Goal: Task Accomplishment & Management: Use online tool/utility

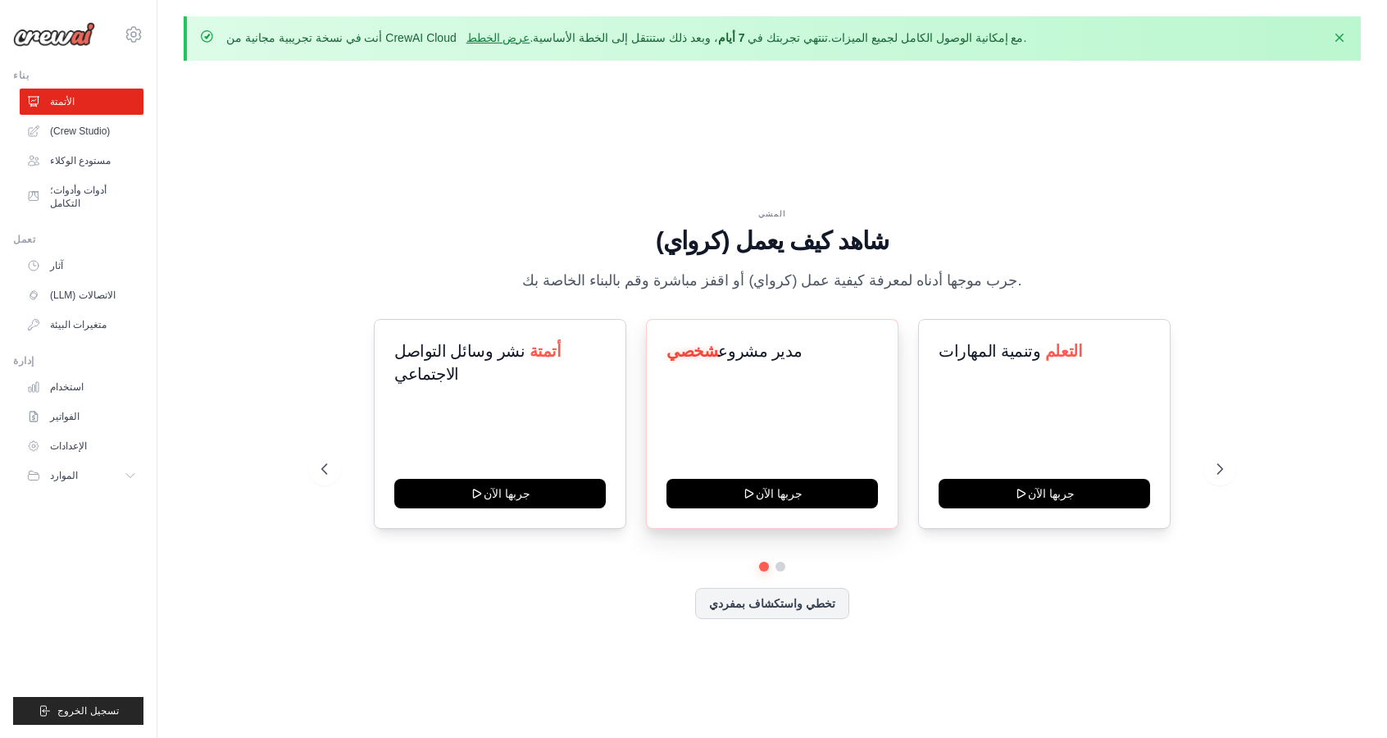
click at [778, 362] on h3 "مدير مشروع شخصي" at bounding box center [771, 350] width 211 height 23
click at [764, 360] on font "مدير مشروع" at bounding box center [760, 351] width 84 height 18
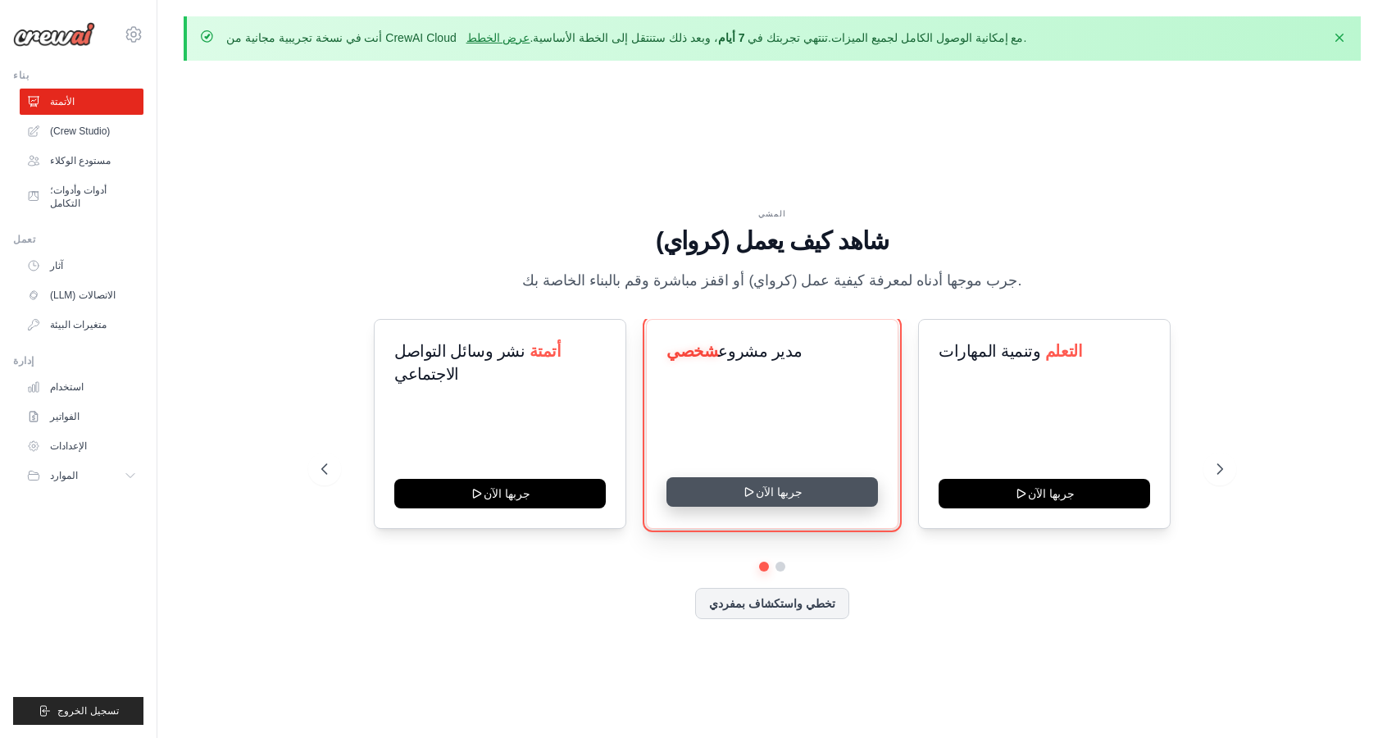
click at [808, 507] on button "جربها الآن" at bounding box center [771, 492] width 211 height 30
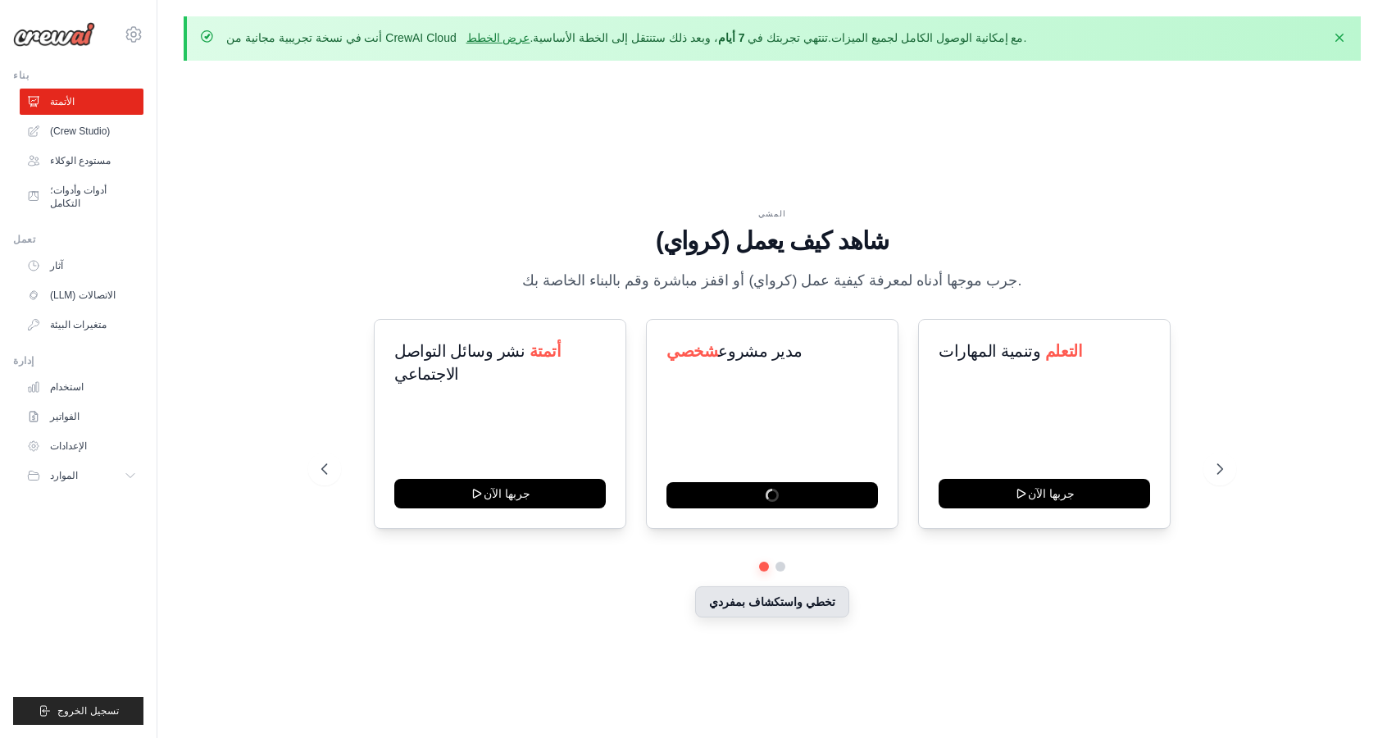
click at [796, 617] on button "تخطي واستكشاف بمفردي" at bounding box center [772, 601] width 154 height 31
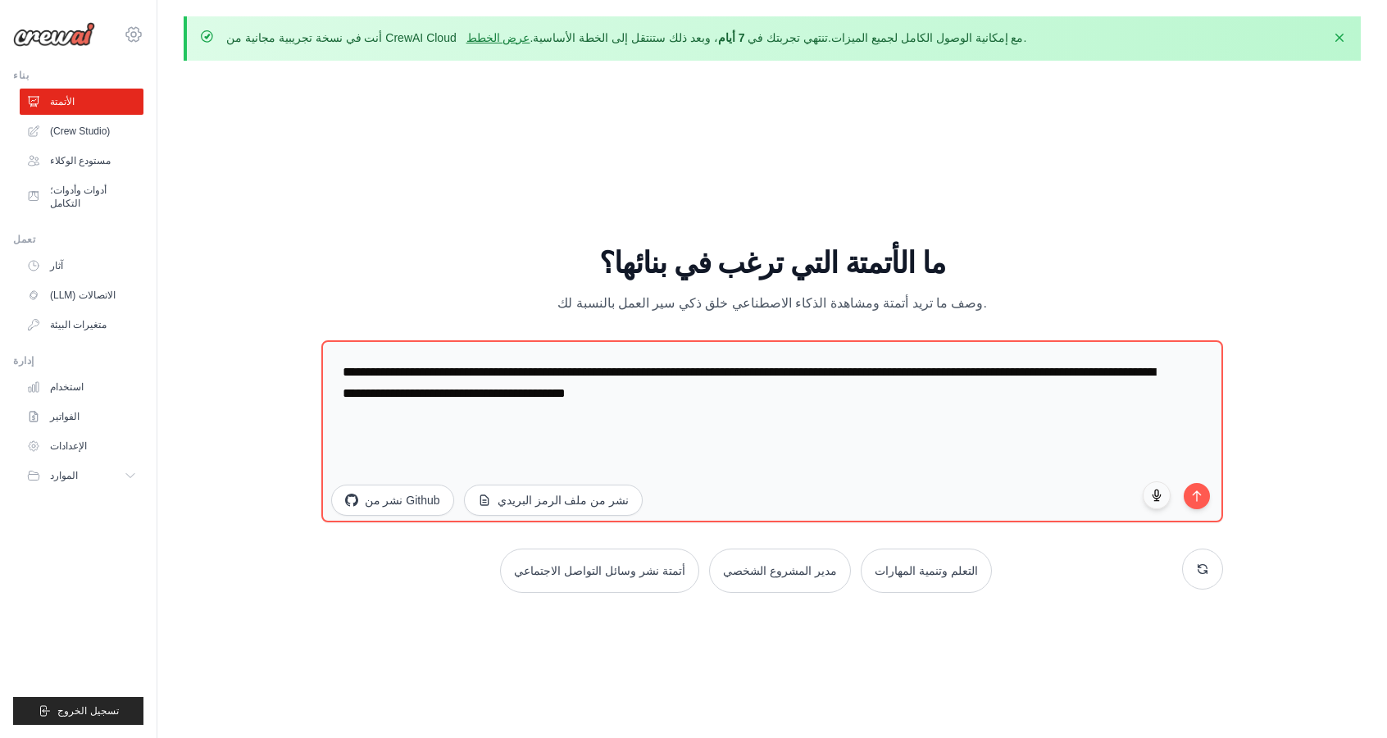
click at [138, 36] on icon at bounding box center [134, 35] width 20 height 20
click at [152, 103] on icon at bounding box center [146, 101] width 13 height 13
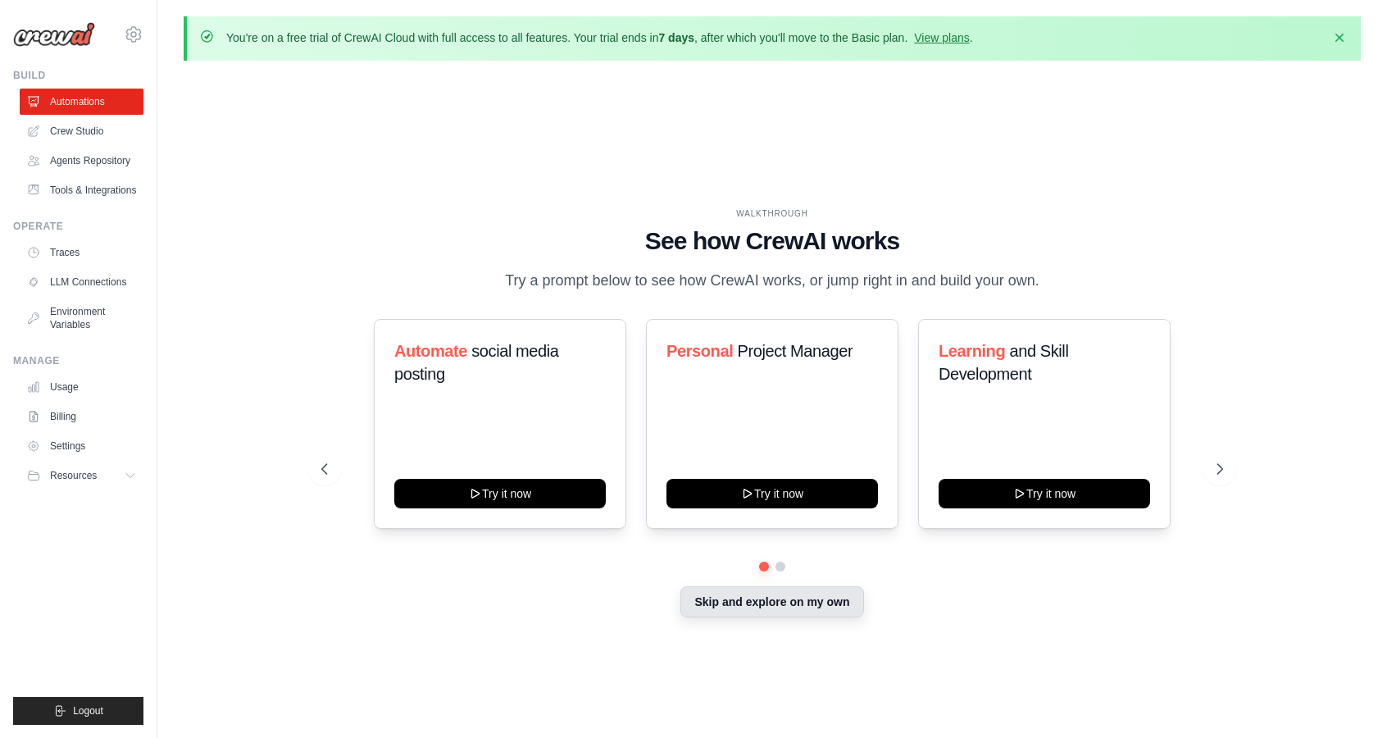
click at [805, 617] on button "Skip and explore on my own" at bounding box center [771, 601] width 183 height 31
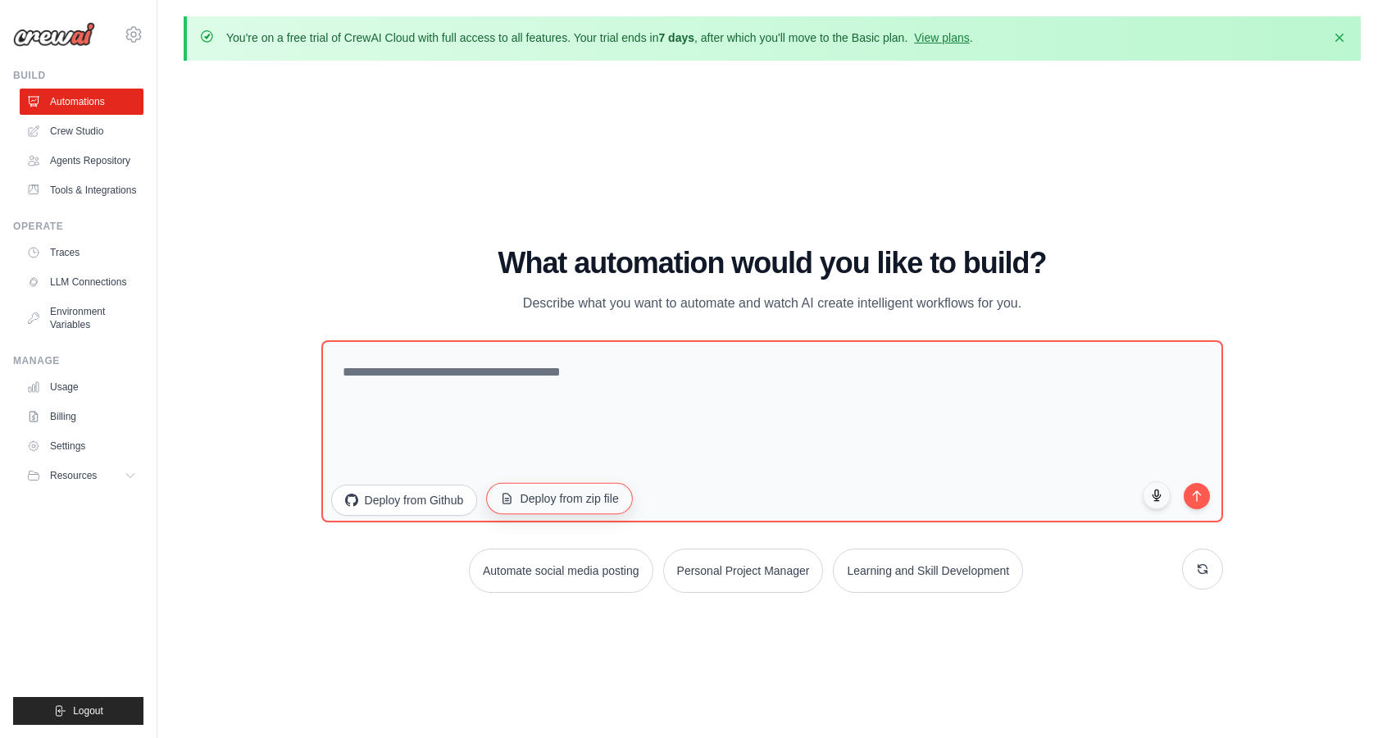
click at [575, 514] on button "Deploy from zip file" at bounding box center [559, 498] width 147 height 31
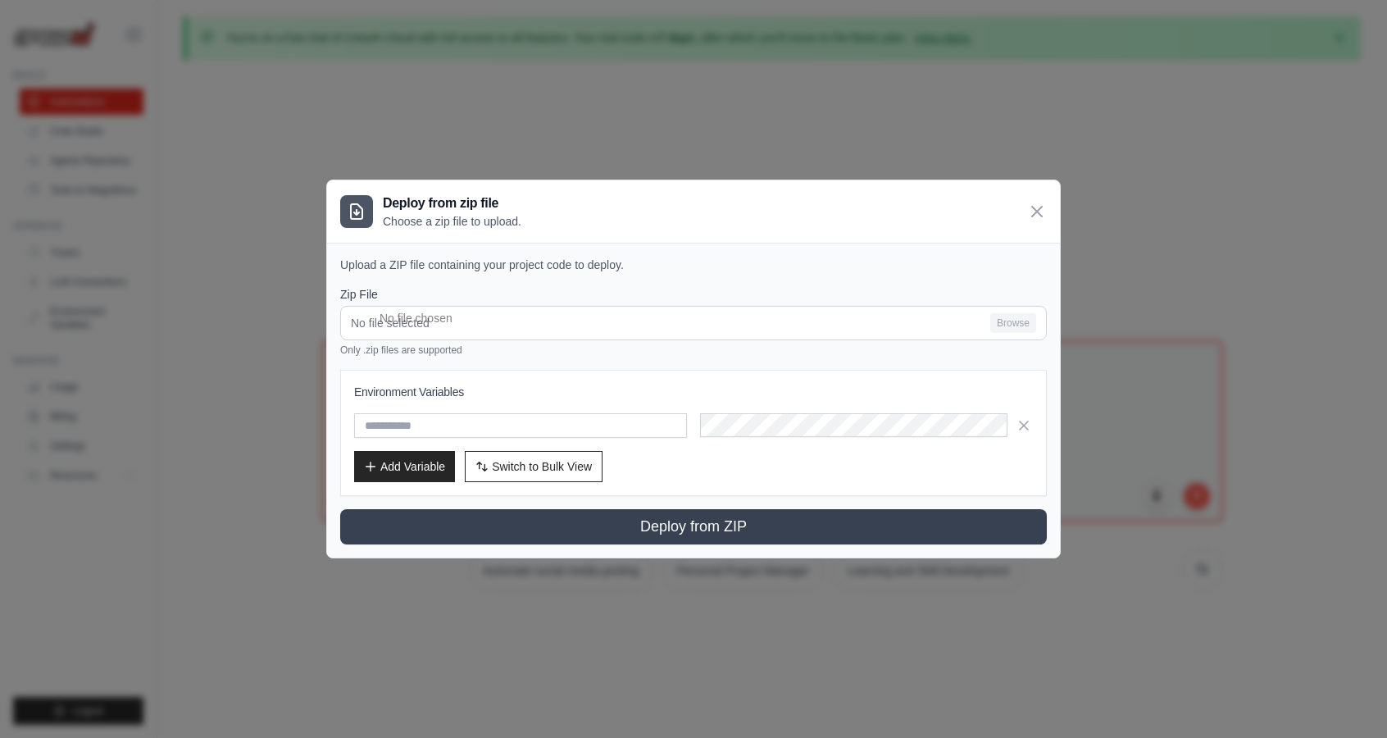
click at [1247, 293] on div "Deploy from zip file Choose a zip file to upload. Upload a ZIP file containing …" at bounding box center [693, 369] width 1387 height 738
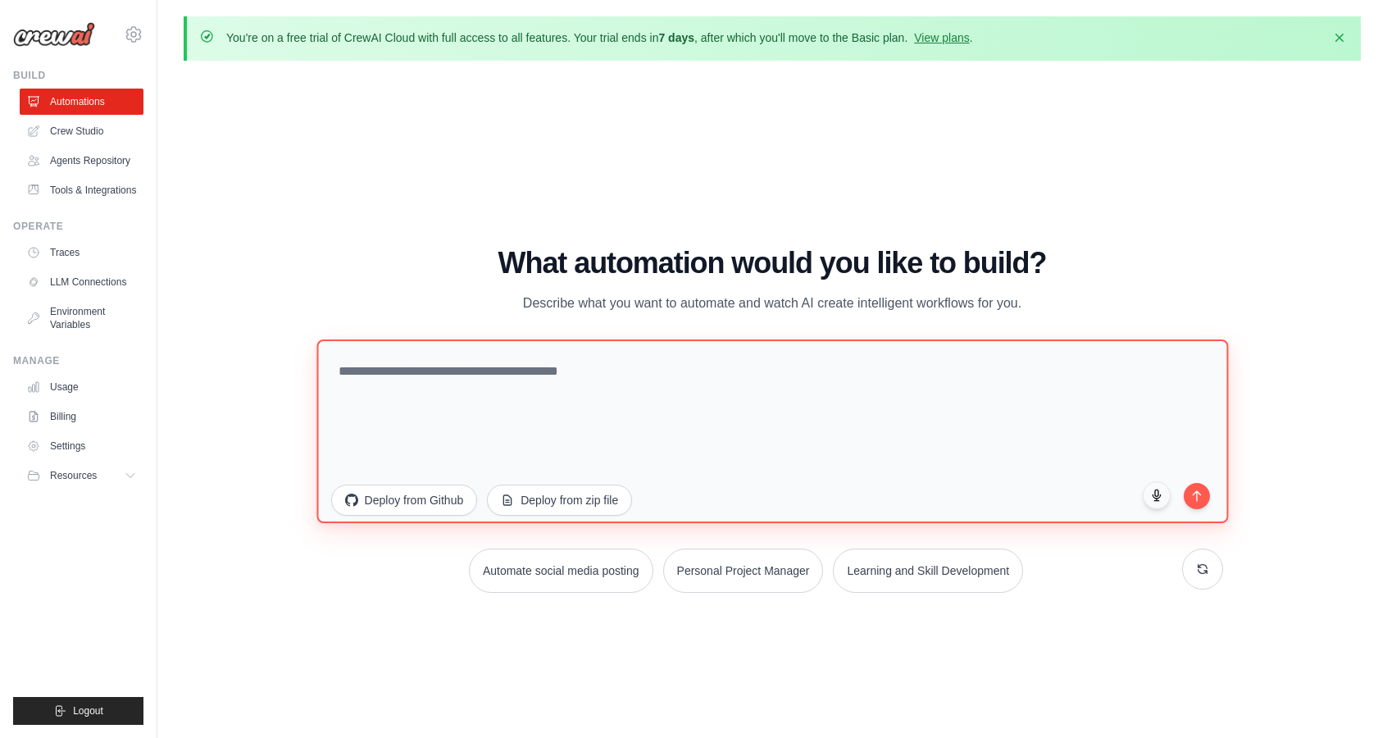
click at [655, 386] on textarea at bounding box center [772, 431] width 912 height 184
